Goal: Task Accomplishment & Management: Use online tool/utility

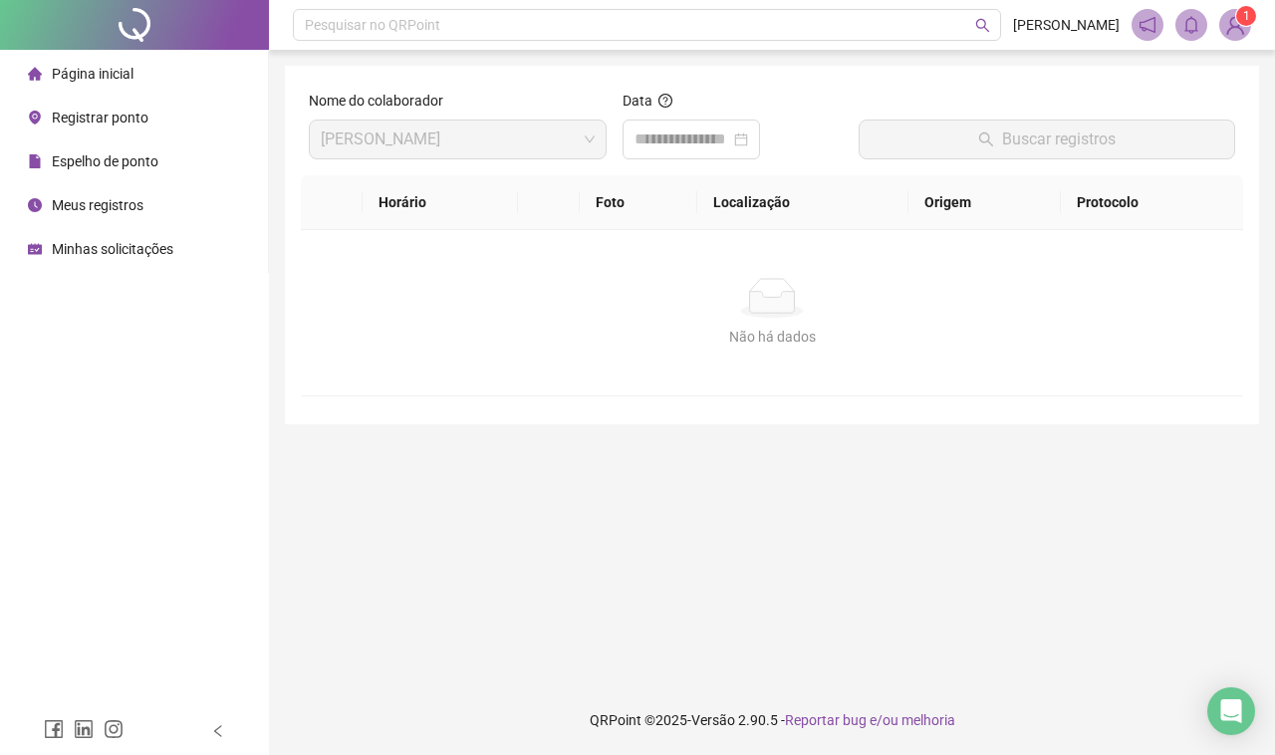
click at [1273, 489] on div "Pesquisar no QRPoint [PERSON_NAME] 1 Nome do colaborador [PERSON_NAME] Data Bus…" at bounding box center [772, 377] width 1006 height 755
click at [1273, 630] on div "Pesquisar no QRPoint [PERSON_NAME] 1 Nome do colaborador [PERSON_NAME] Data Bus…" at bounding box center [772, 377] width 1006 height 755
click at [709, 480] on main "Nome do colaborador [PERSON_NAME] Data Buscar registros Horário Foto Localizaçã…" at bounding box center [772, 368] width 974 height 604
drag, startPoint x: 616, startPoint y: 379, endPoint x: 451, endPoint y: 435, distance: 173.9
click at [506, 435] on main "Nome do colaborador [PERSON_NAME] Data Buscar registros Horário Foto Localizaçã…" at bounding box center [772, 368] width 974 height 604
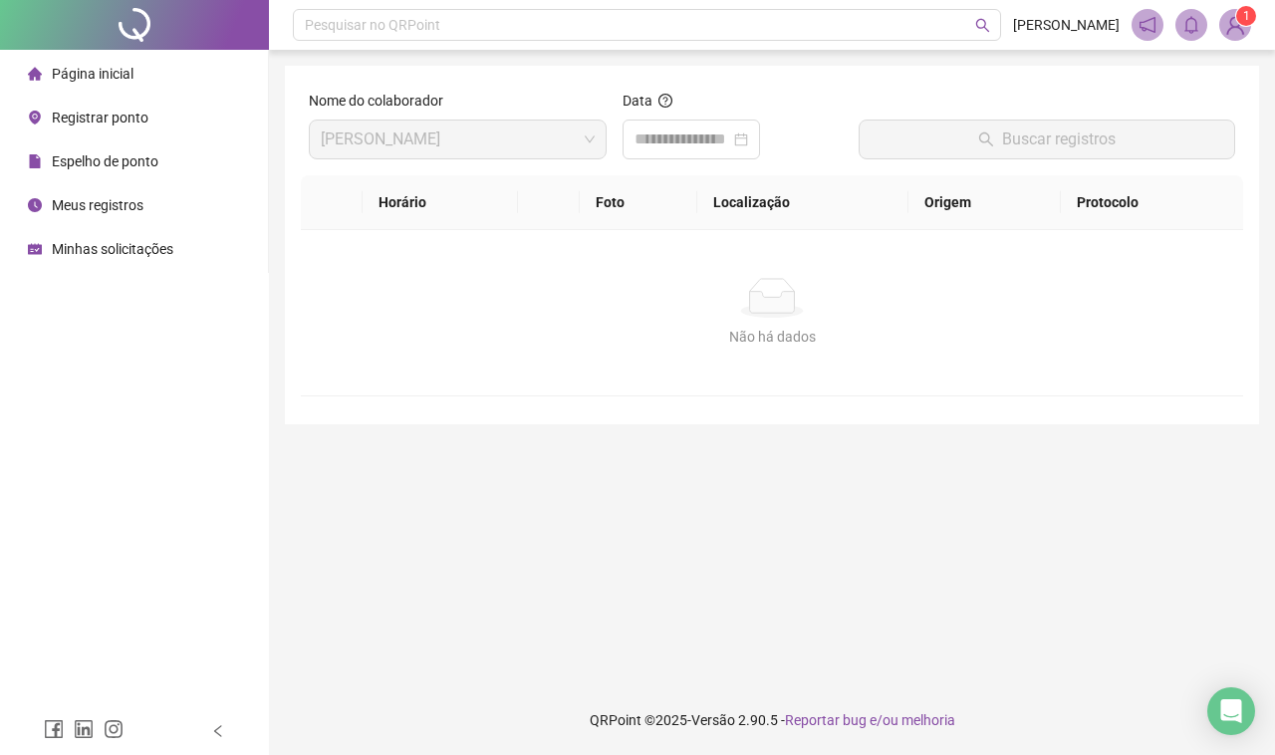
click at [116, 122] on span "Registrar ponto" at bounding box center [100, 118] width 97 height 16
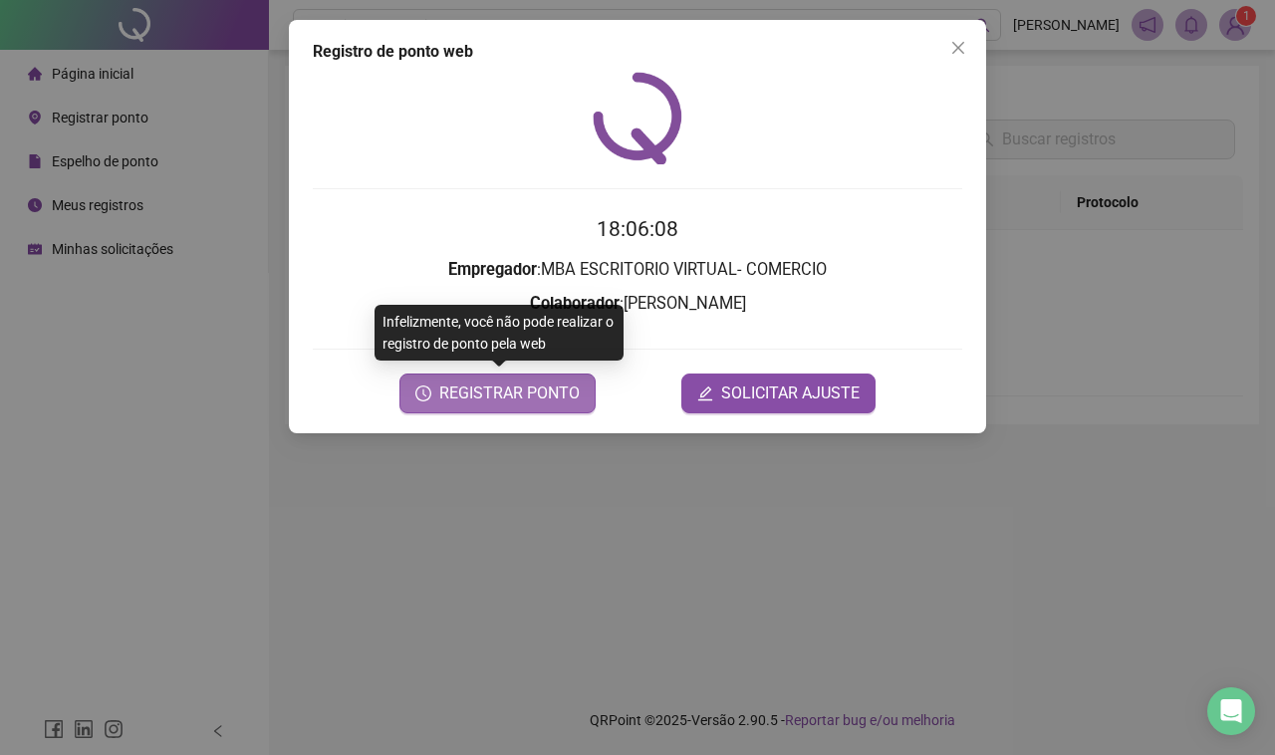
click at [486, 405] on button "REGISTRAR PONTO" at bounding box center [497, 394] width 196 height 40
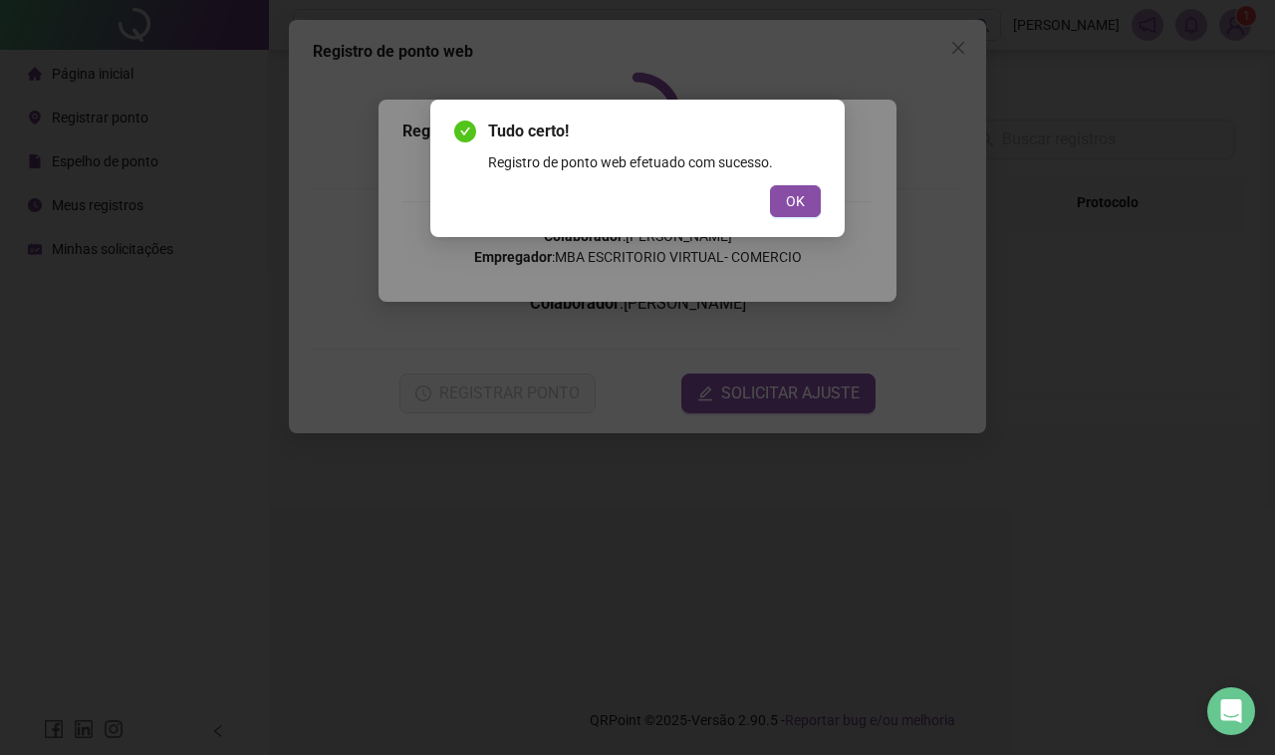
click at [792, 204] on span "OK" at bounding box center [795, 201] width 19 height 22
